Goal: Navigation & Orientation: Find specific page/section

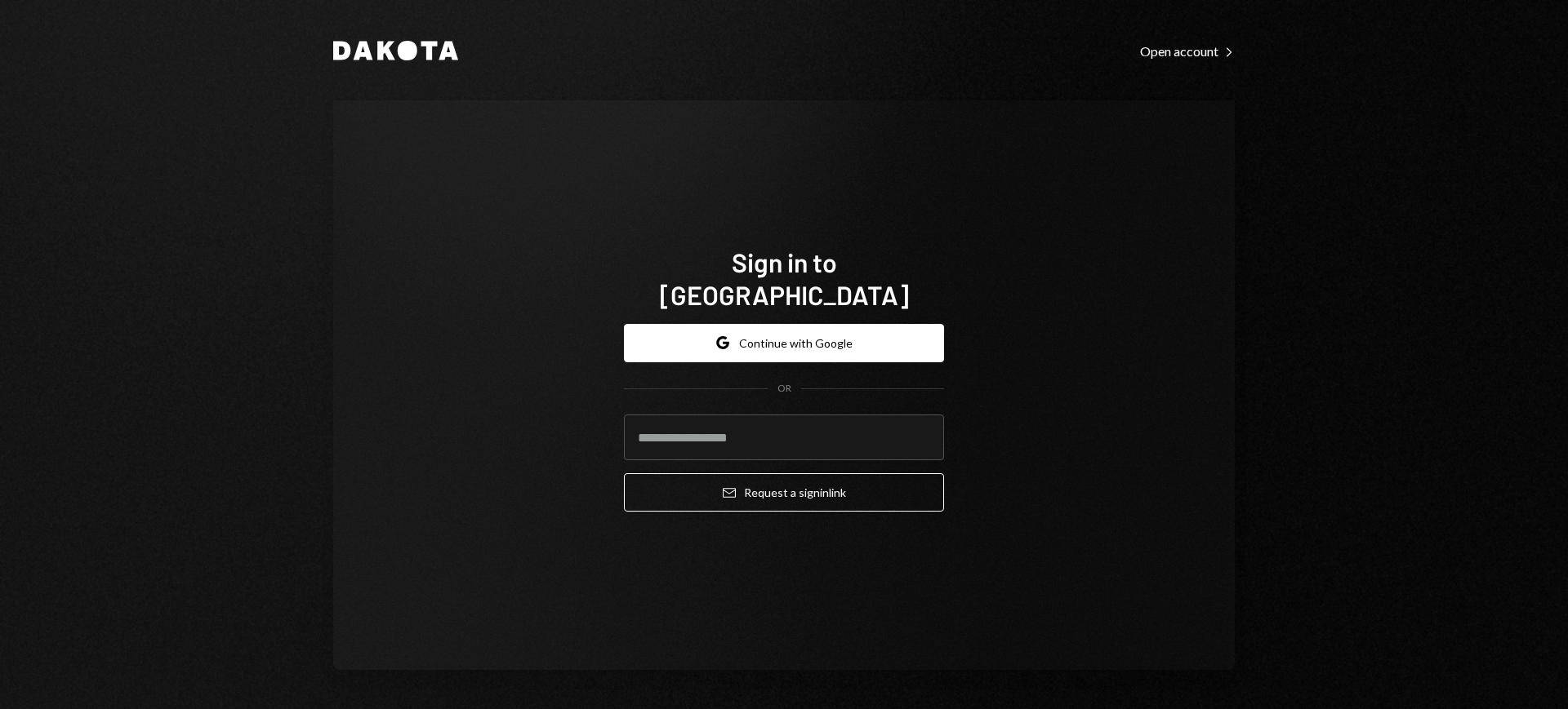
type input "**********"
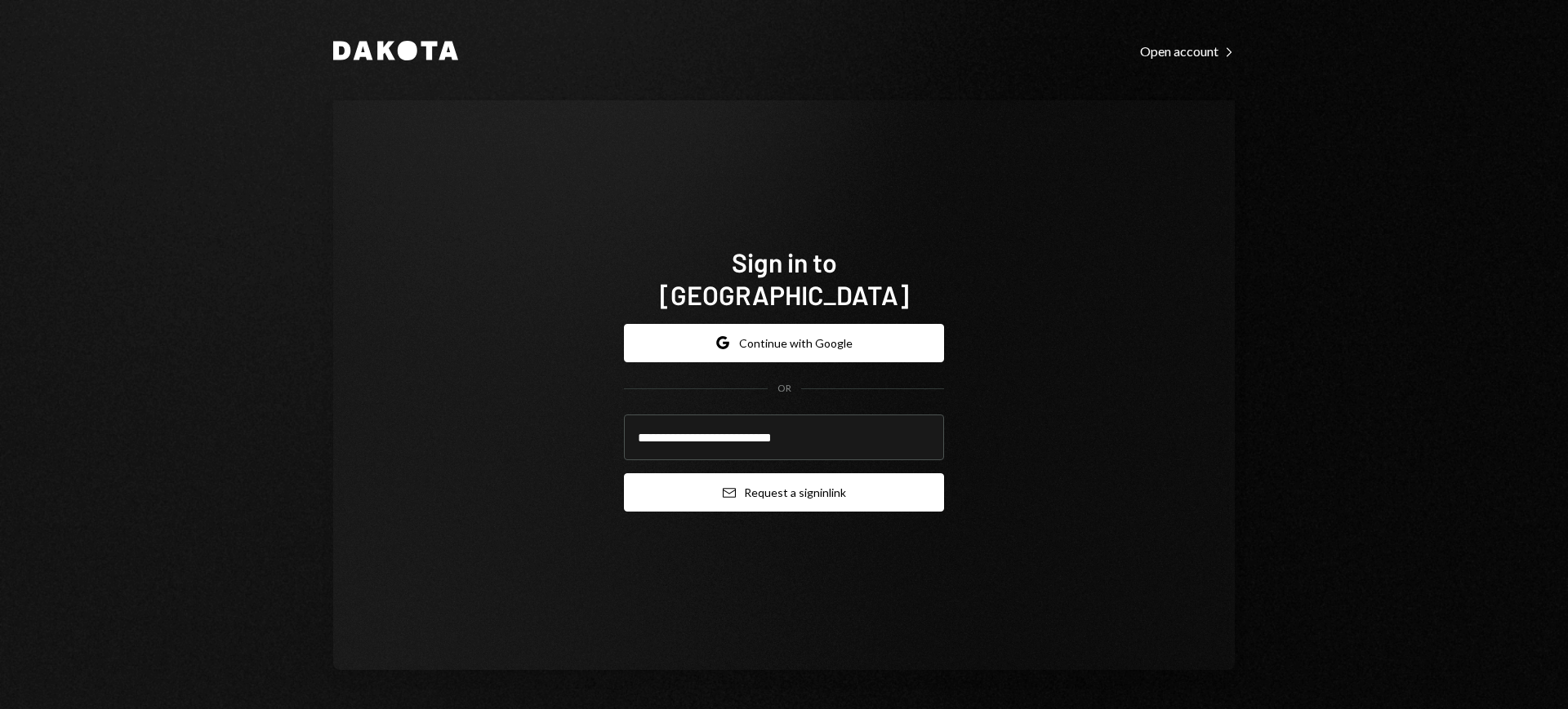
click at [770, 478] on button "Email Request a sign in link" at bounding box center [784, 493] width 320 height 38
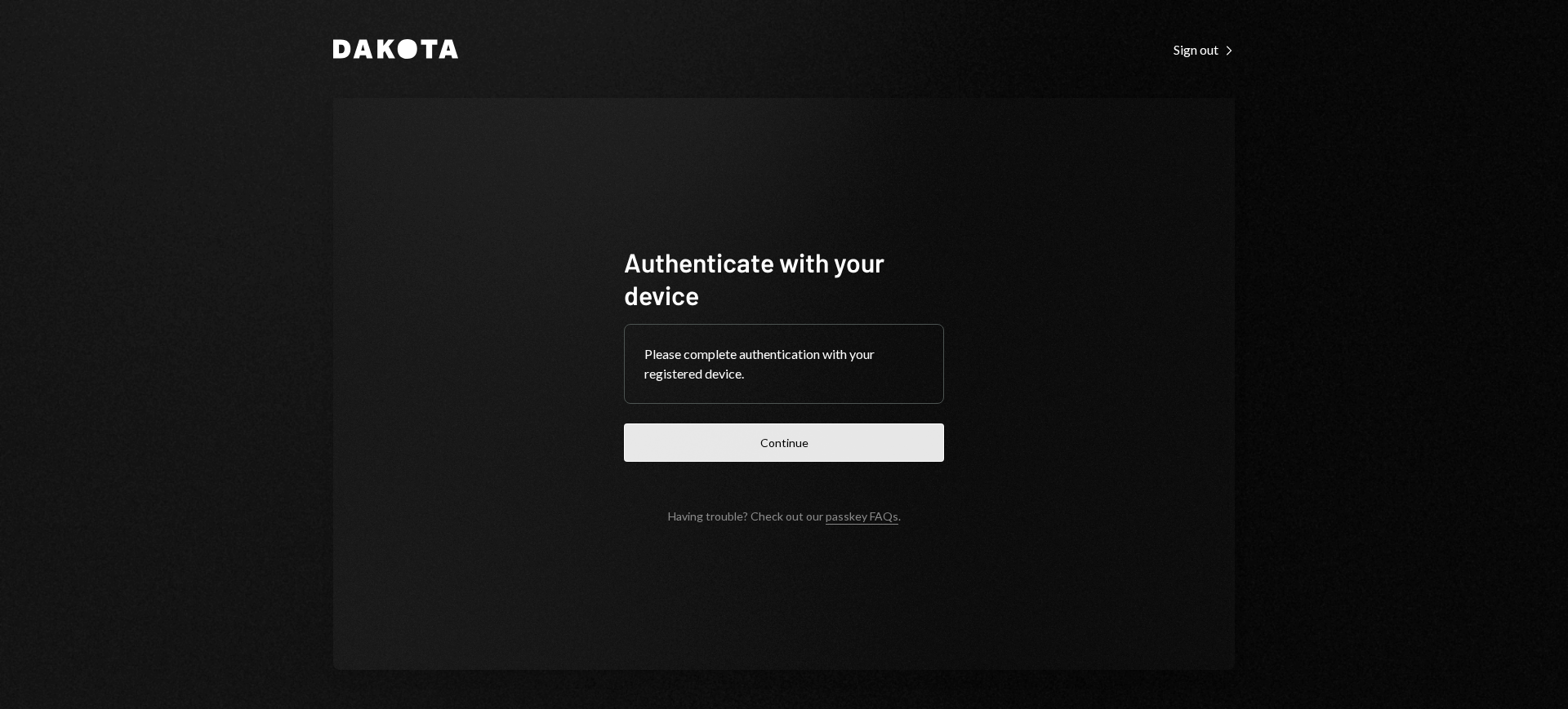
click at [787, 444] on button "Continue" at bounding box center [784, 443] width 320 height 38
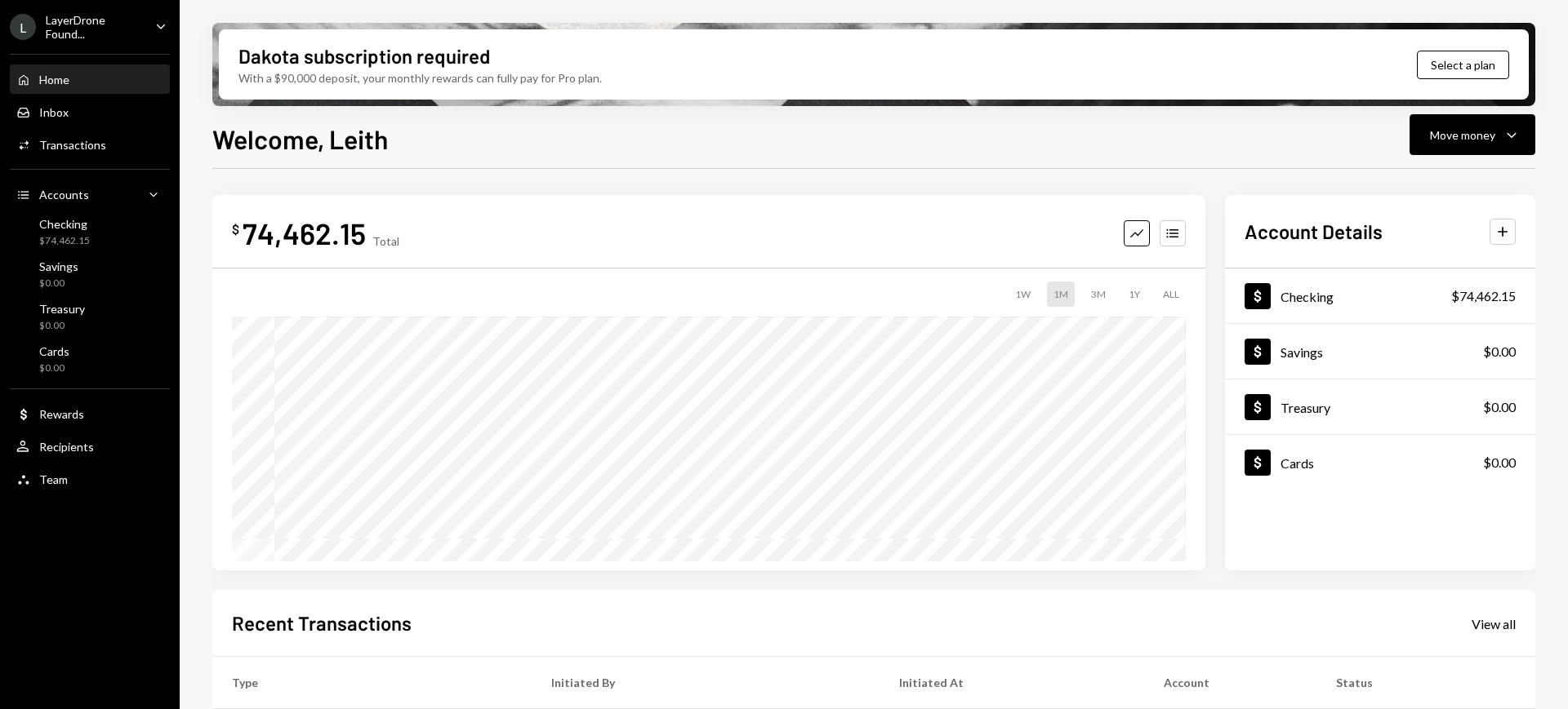
click at [128, 22] on div "LayerDrone Found..." at bounding box center [94, 27] width 96 height 28
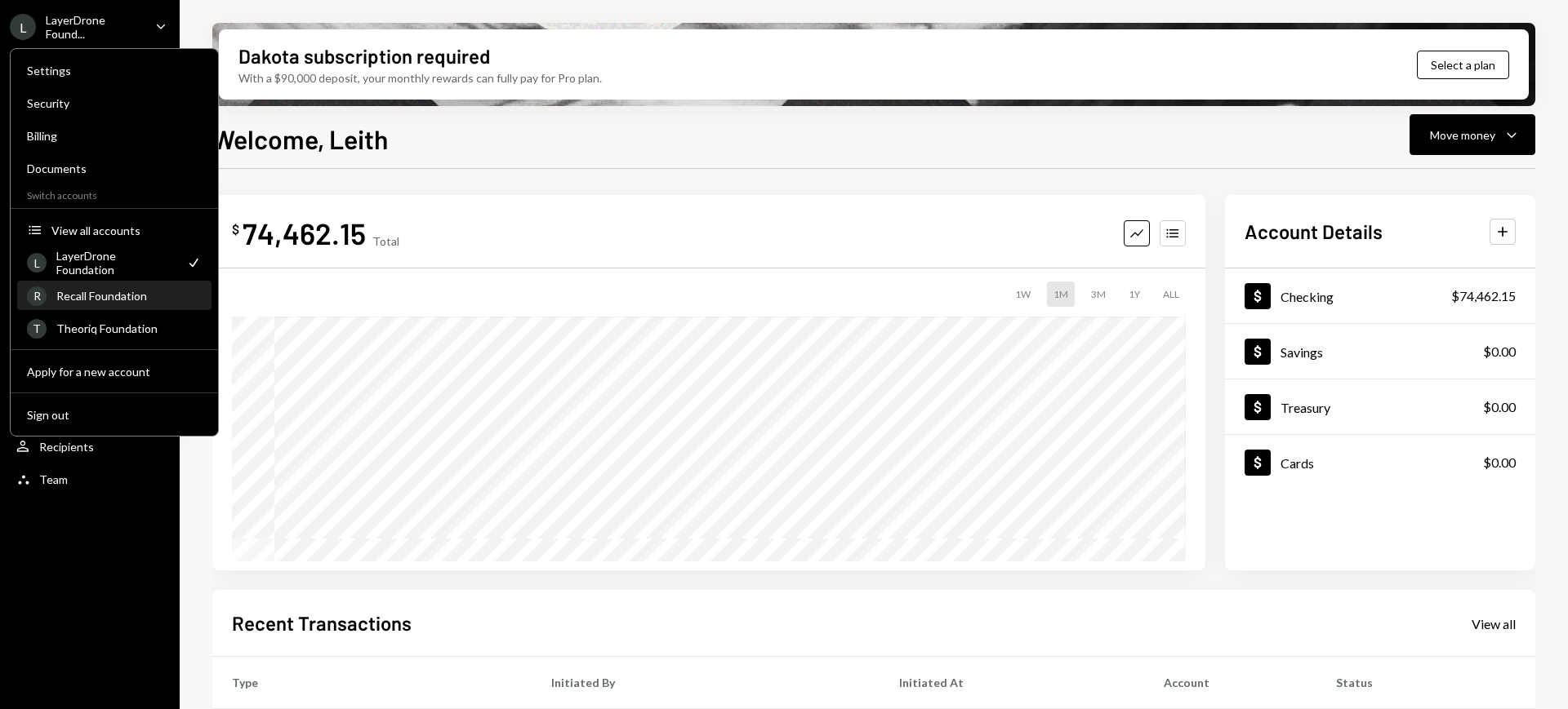
click at [132, 303] on div "R Recall Foundation" at bounding box center [114, 296] width 175 height 28
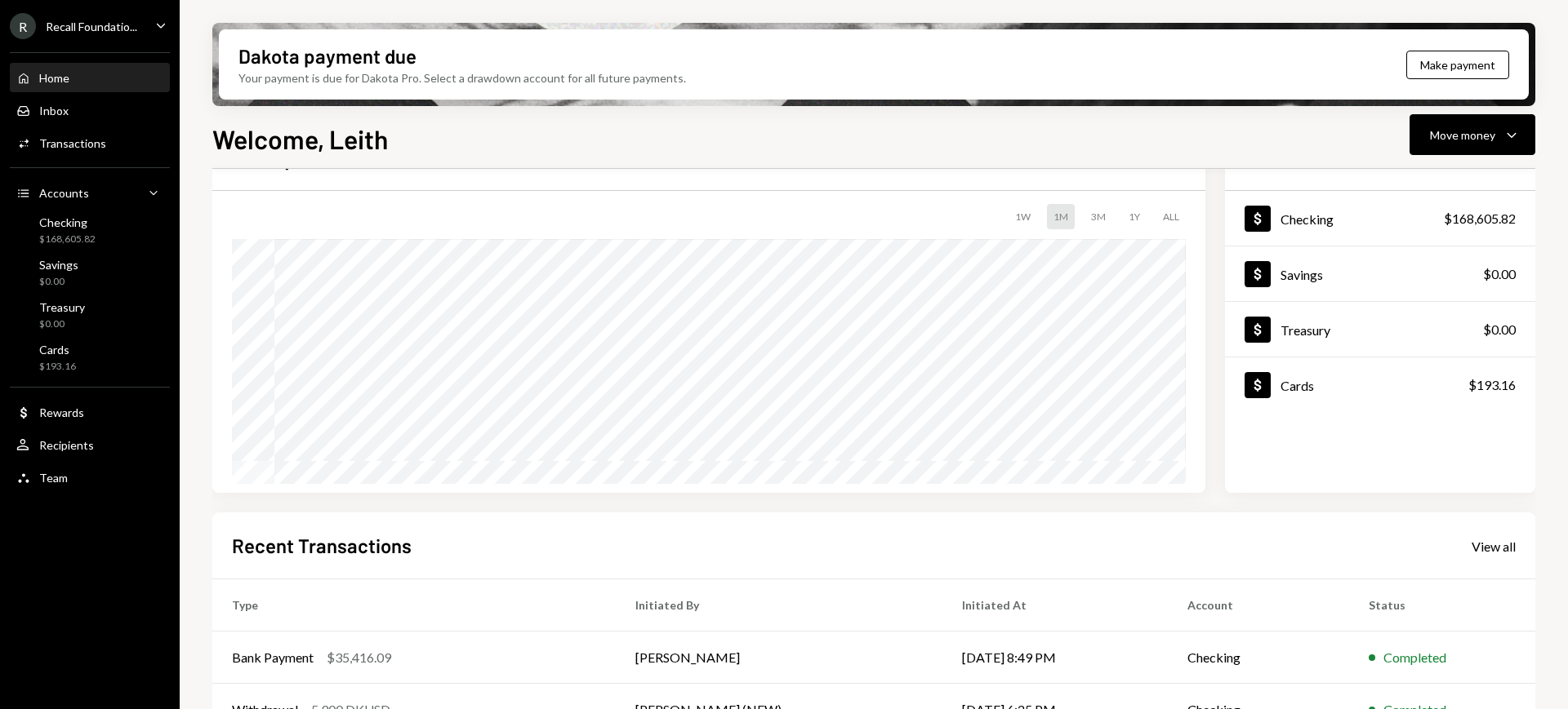
scroll to position [275, 0]
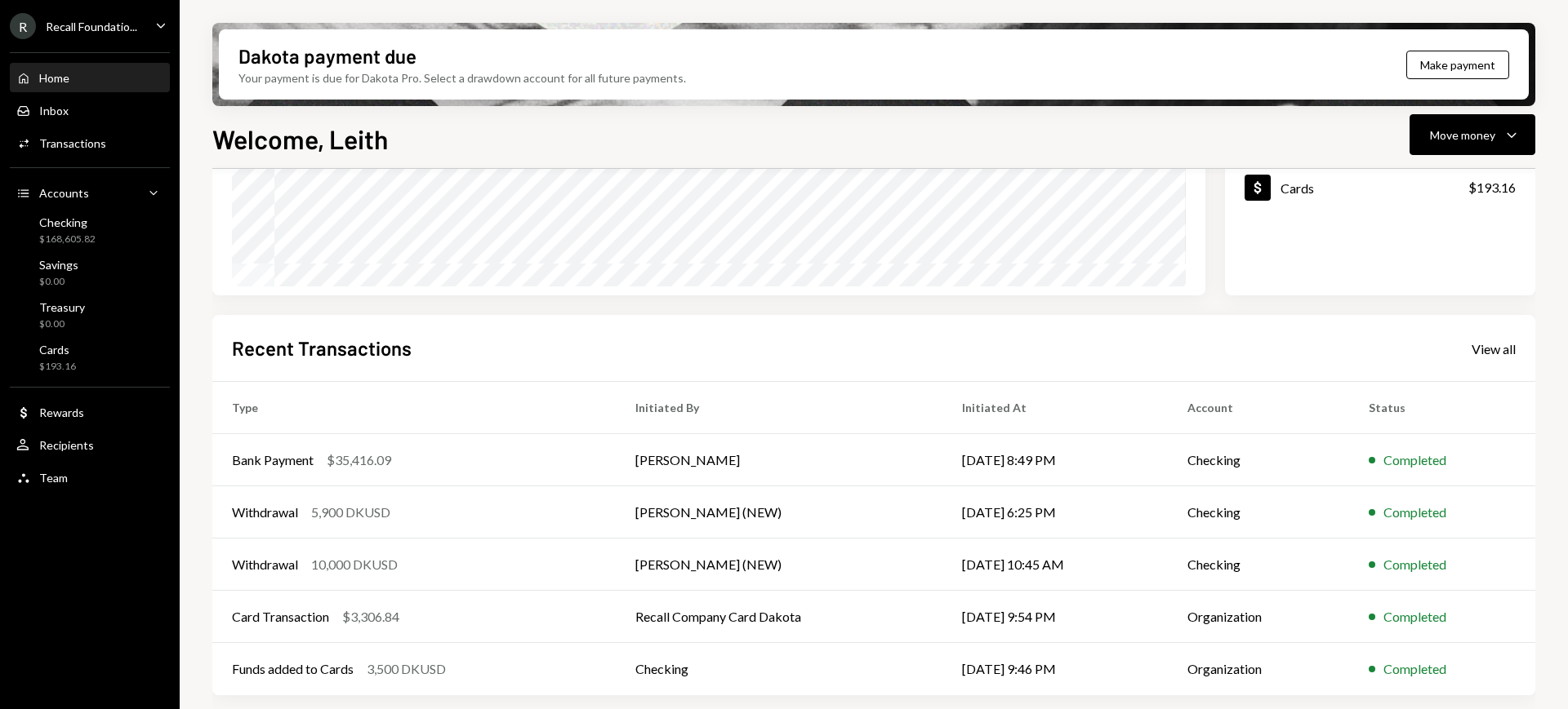
click at [158, 28] on icon "Caret Down" at bounding box center [161, 25] width 18 height 18
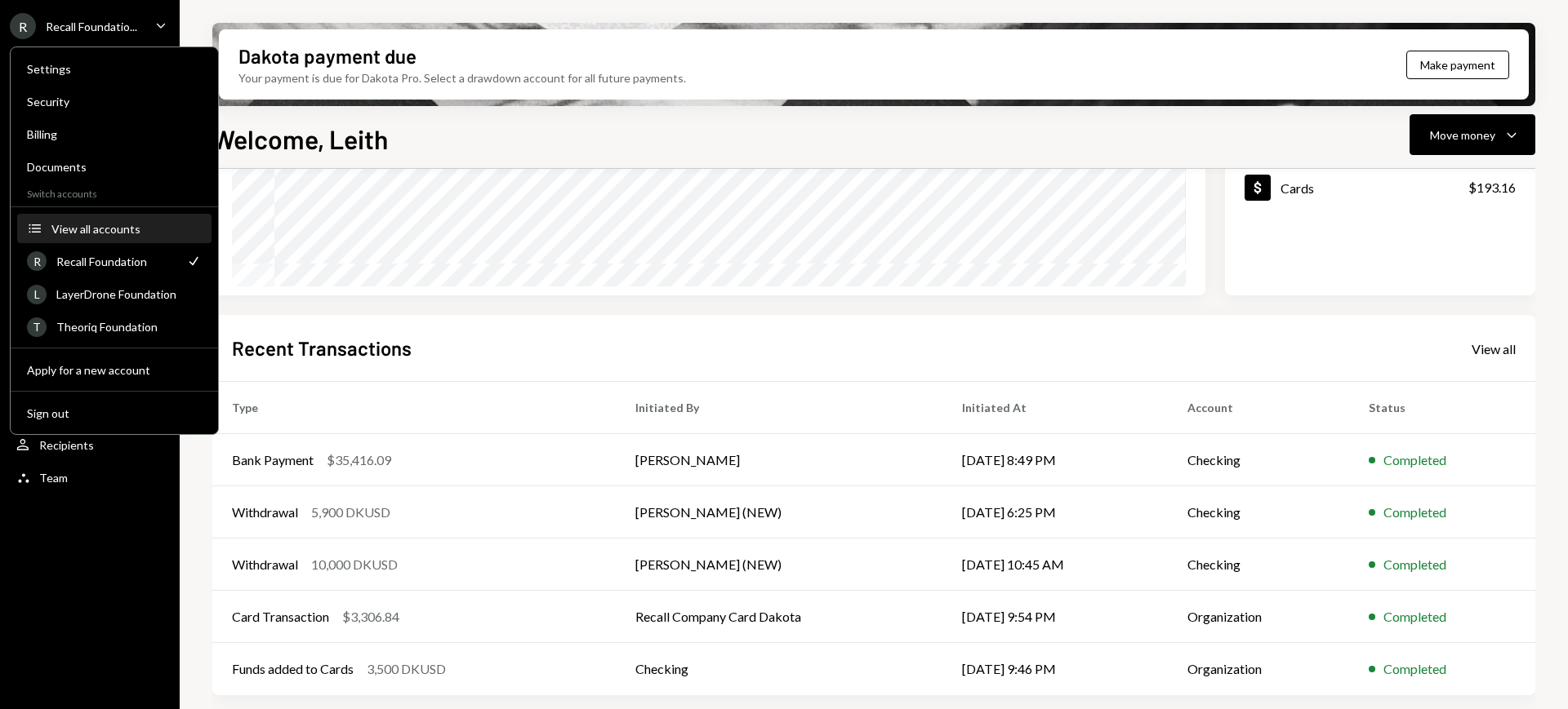
click at [158, 234] on button "Accounts View all accounts" at bounding box center [115, 229] width 194 height 30
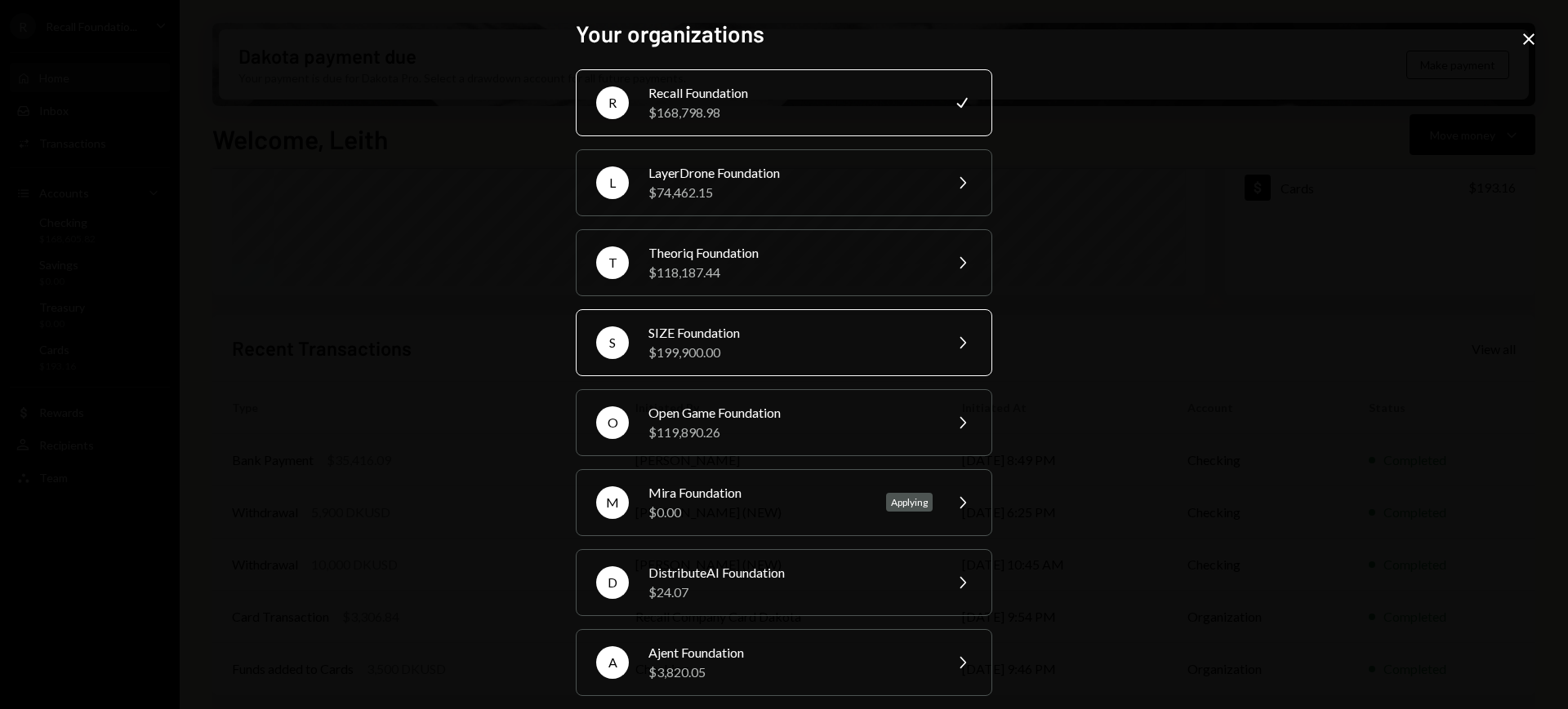
click at [768, 338] on div "SIZE Foundation" at bounding box center [790, 332] width 284 height 20
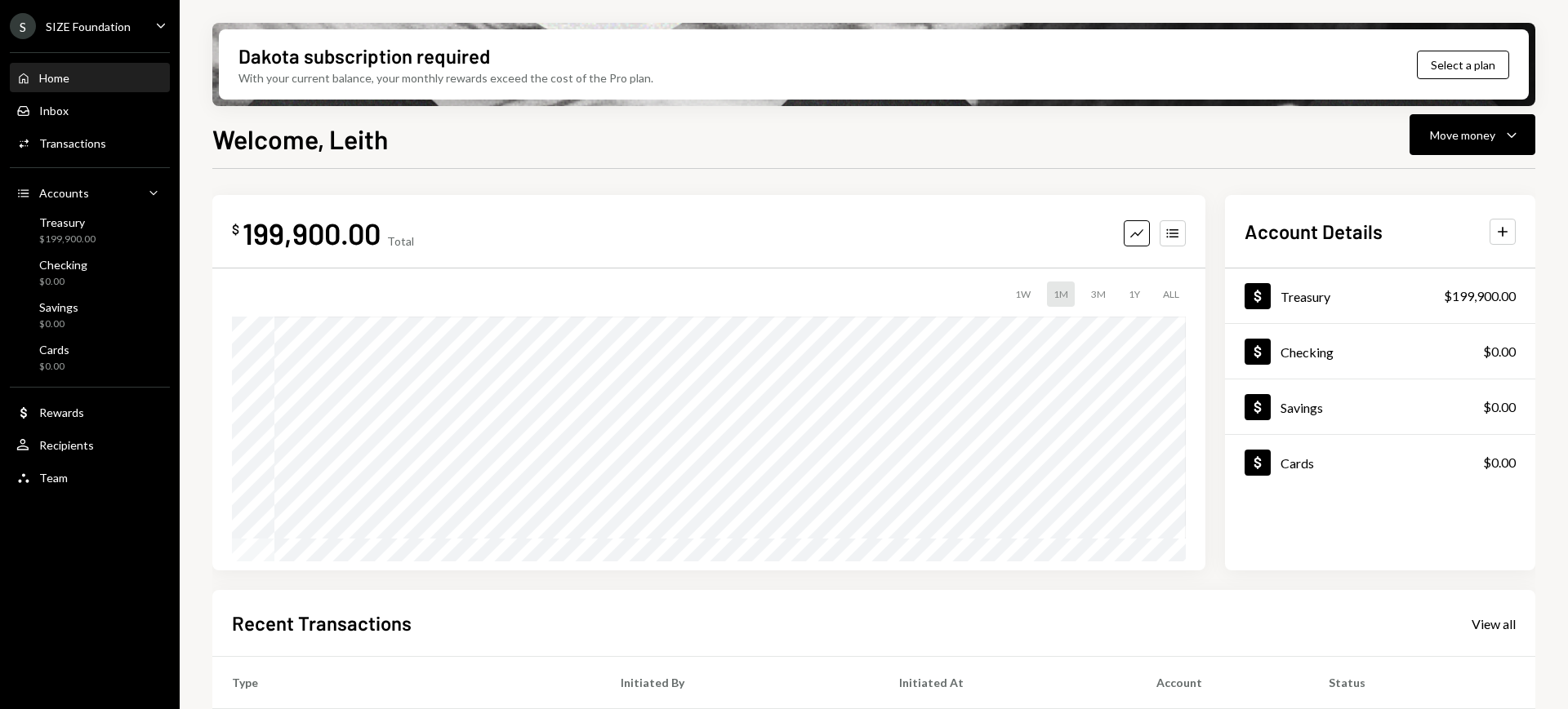
click at [140, 35] on div "S SIZE Foundation Caret Down" at bounding box center [89, 26] width 180 height 26
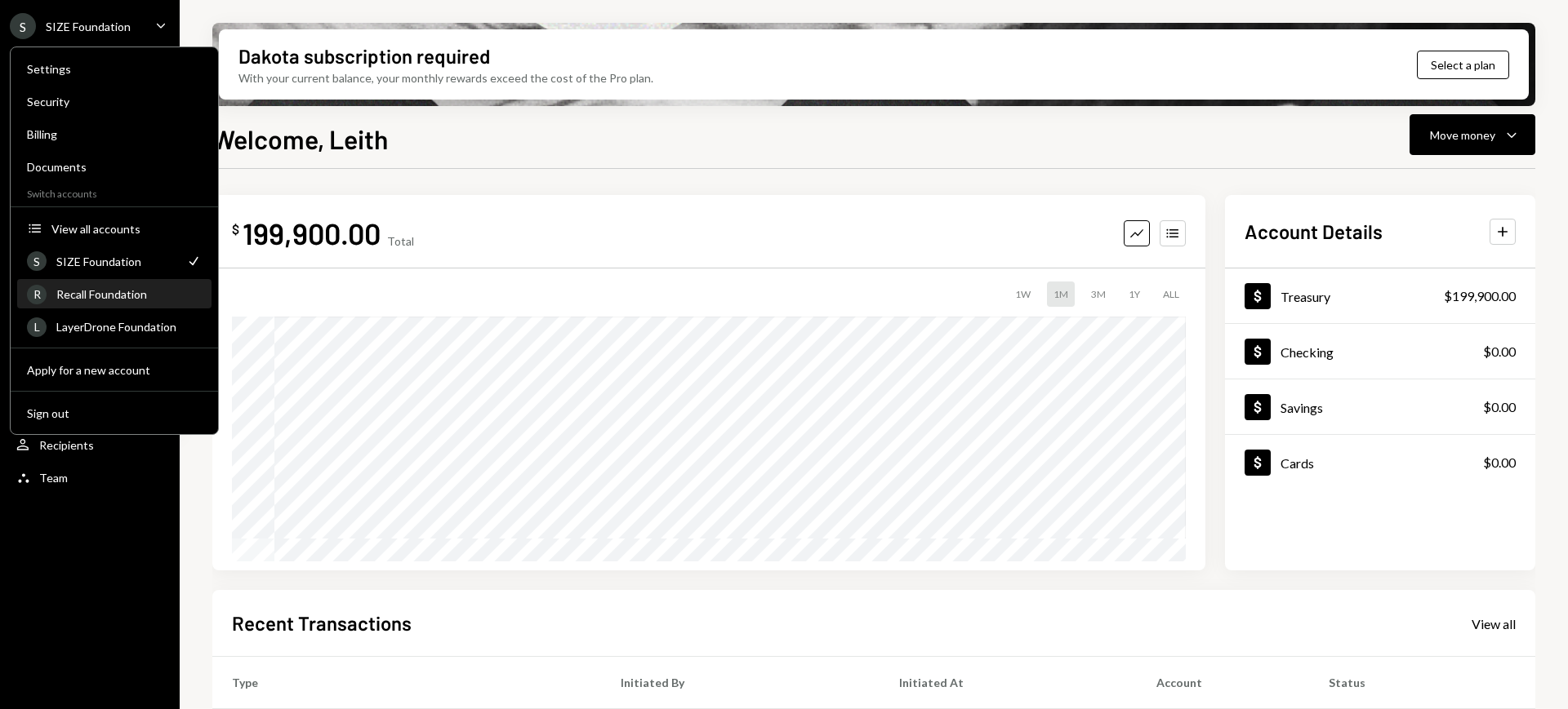
click at [164, 293] on div "Recall Foundation" at bounding box center [128, 294] width 145 height 14
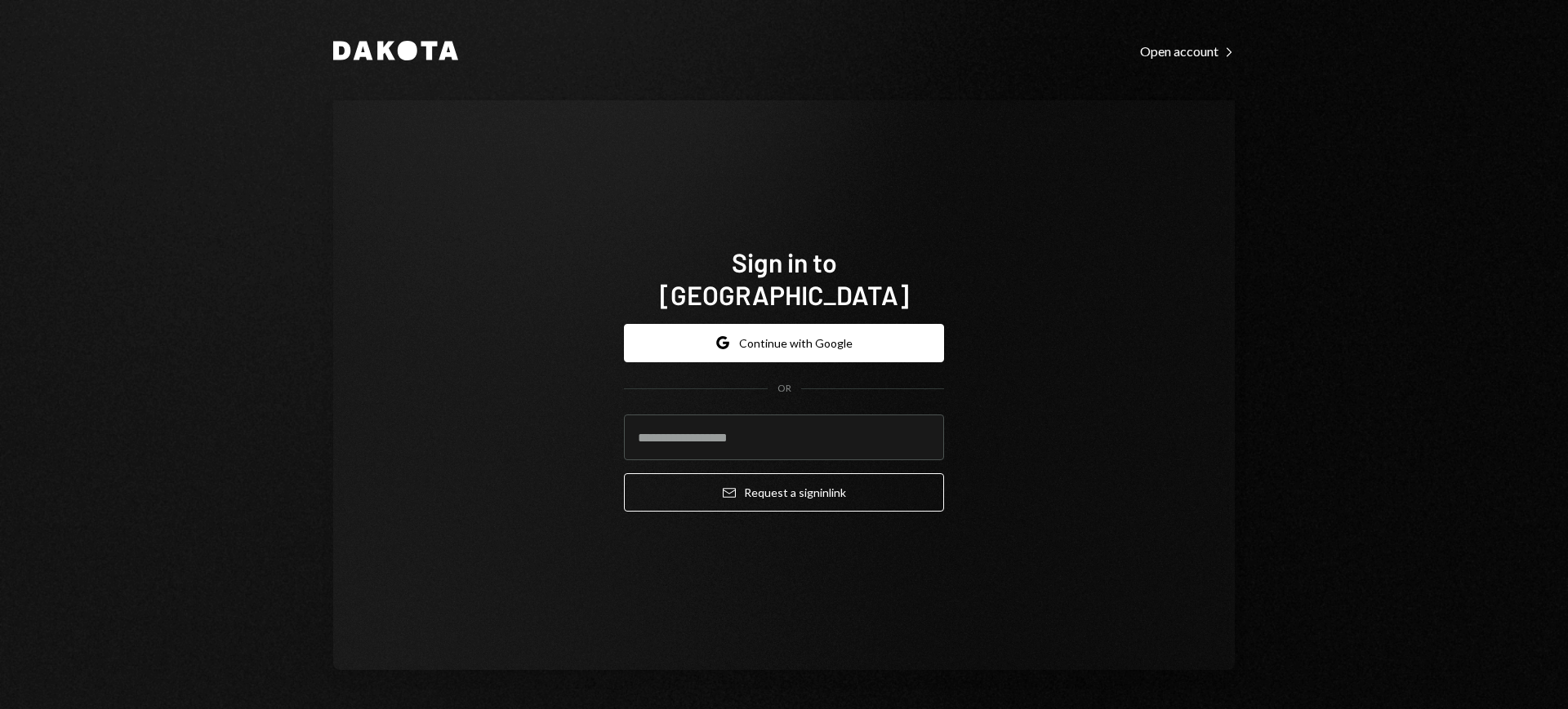
click at [999, 293] on div "Sign in to Dakota Google Continue with Google OR Email Request a sign in link" at bounding box center [784, 385] width 901 height 570
